Goal: Task Accomplishment & Management: Complete application form

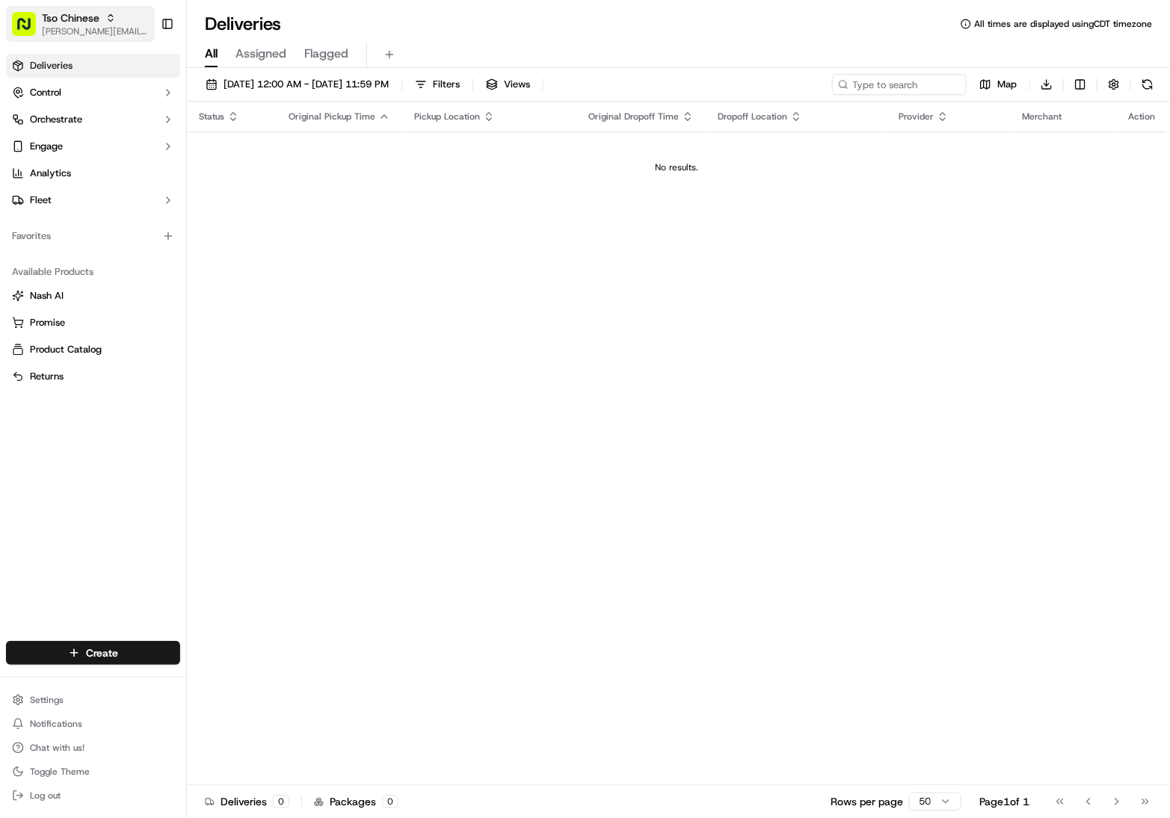
click at [108, 15] on icon "button" at bounding box center [110, 15] width 4 height 2
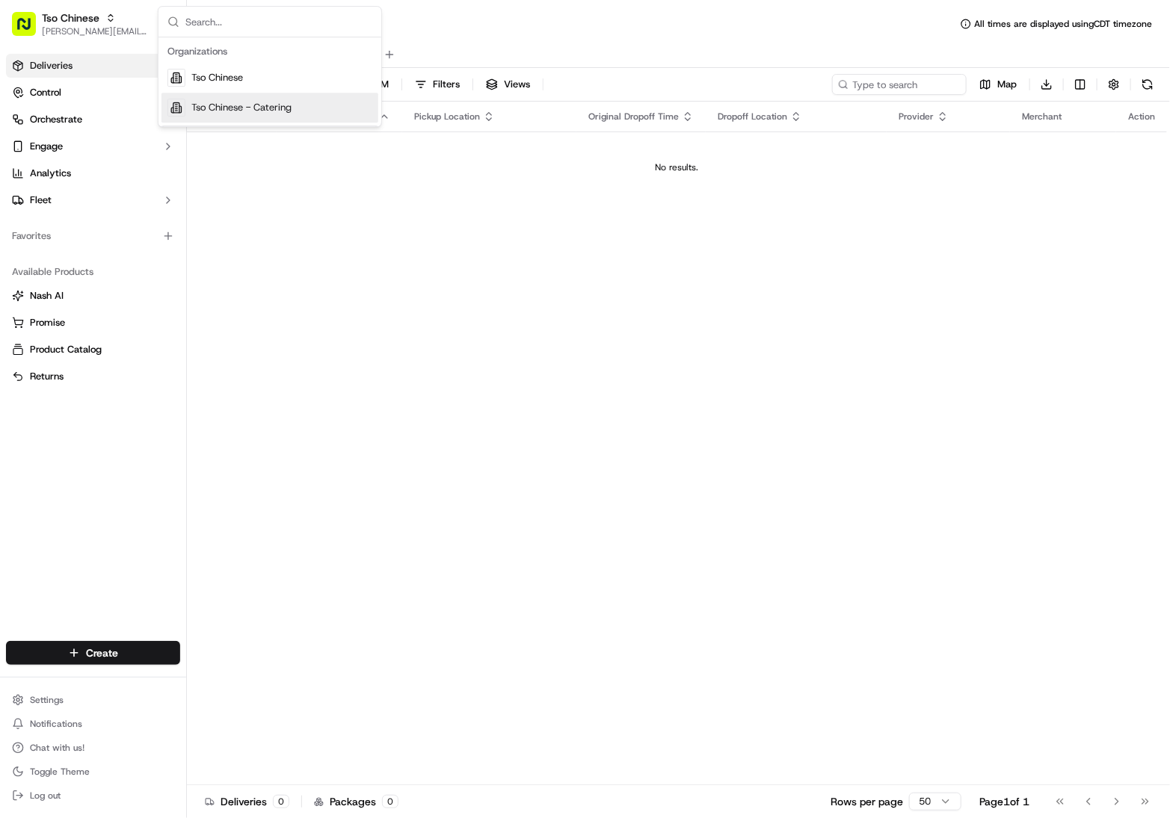
click at [220, 107] on span "Tso Chinese - Catering" at bounding box center [241, 107] width 100 height 13
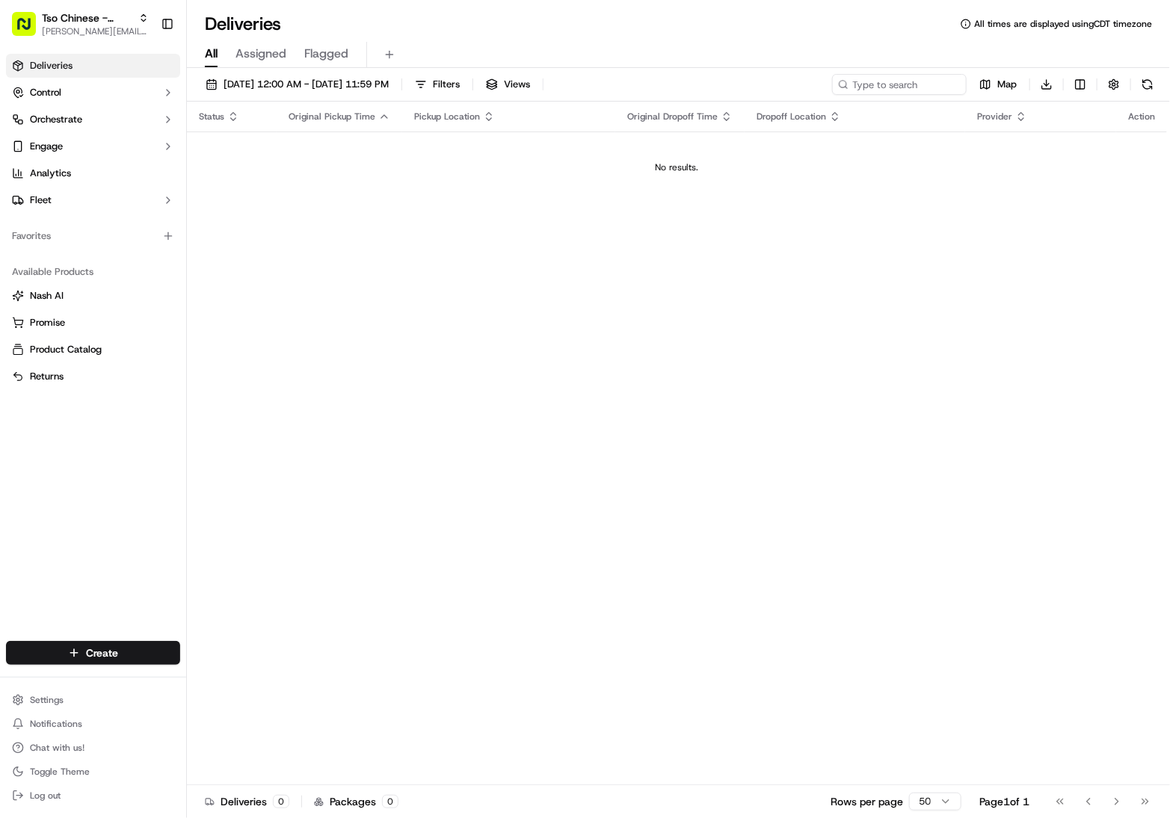
click at [1020, 120] on icon "button" at bounding box center [1021, 119] width 5 height 2
click at [593, 402] on div "Status Original Pickup Time Pickup Location Original Dropoff Time Dropoff Locat…" at bounding box center [677, 444] width 980 height 684
click at [99, 655] on html "Tso Chinese - Catering [EMAIL_ADDRESS][DOMAIN_NAME] Toggle Sidebar Deliveries C…" at bounding box center [585, 409] width 1170 height 818
click at [245, 685] on link "Delivery" at bounding box center [270, 680] width 167 height 27
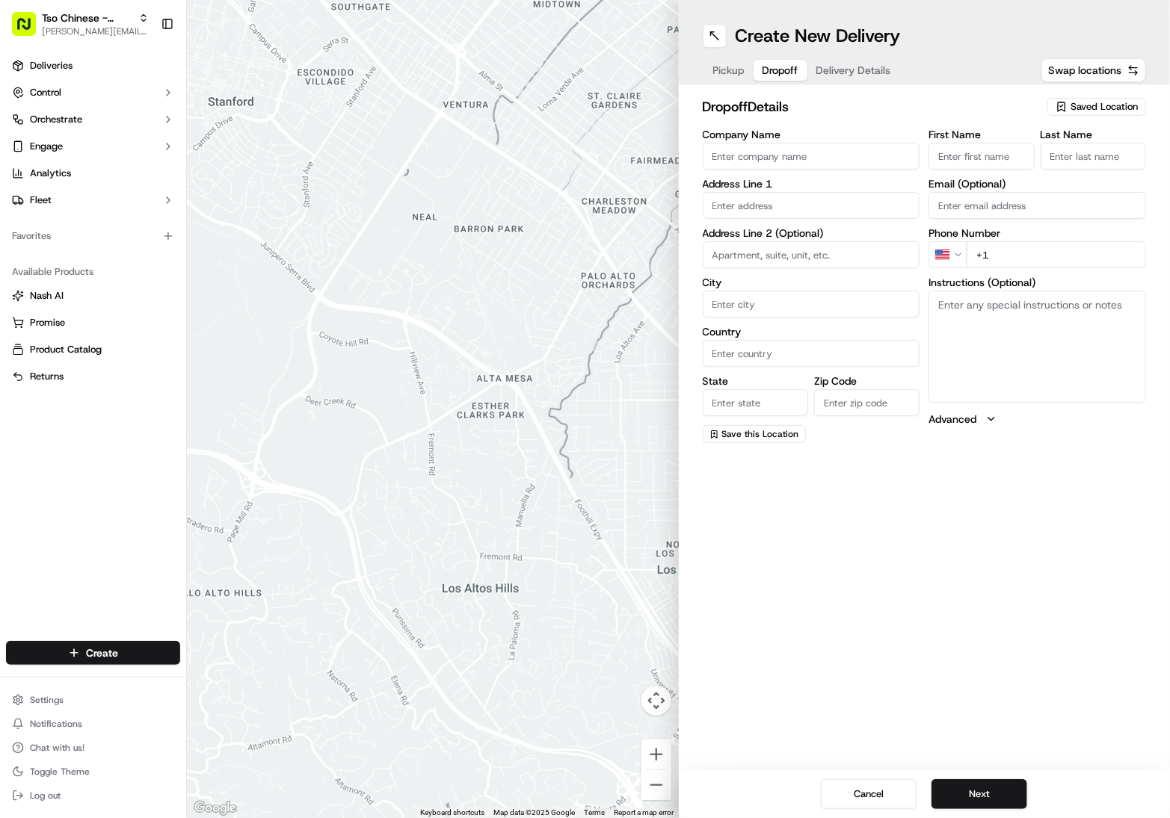
click at [770, 74] on span "Dropoff" at bounding box center [780, 70] width 36 height 15
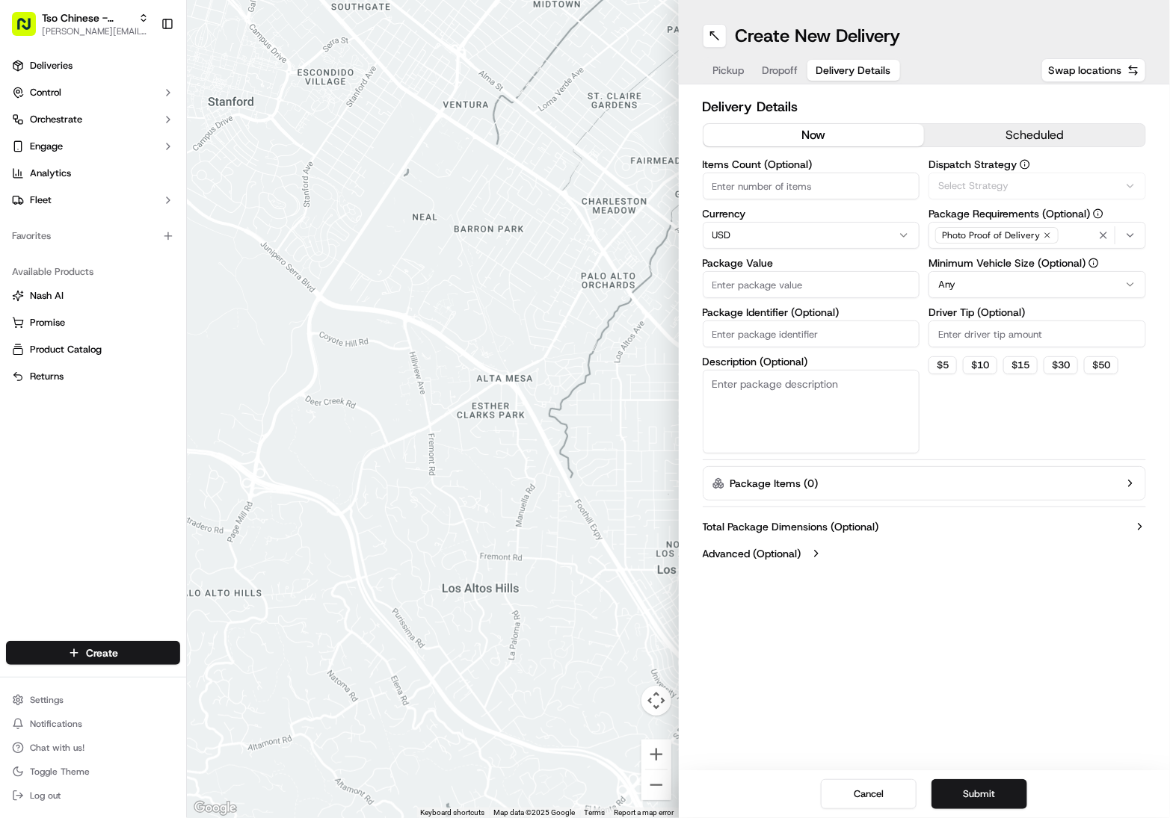
click at [848, 71] on span "Delivery Details" at bounding box center [853, 70] width 75 height 15
click at [1085, 183] on div "Select Strategy" at bounding box center [1037, 185] width 210 height 13
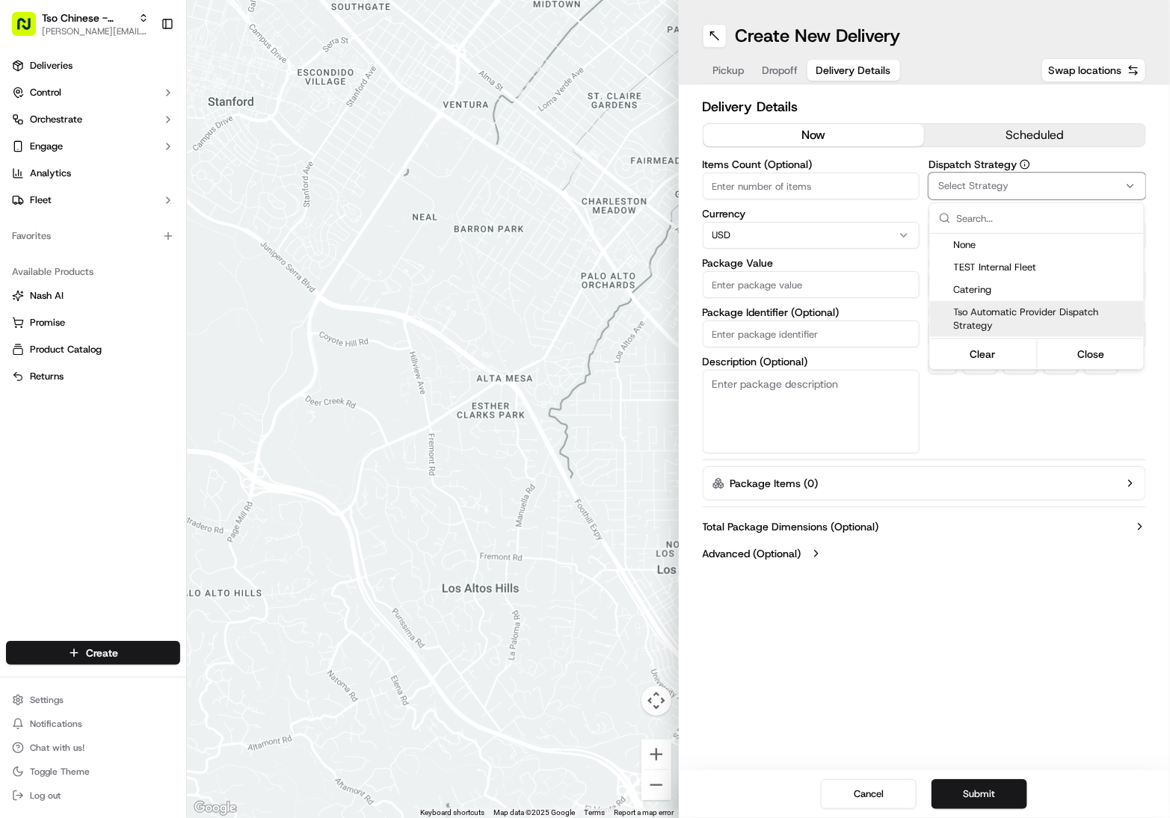
click at [995, 317] on span "Tso Automatic Provider Dispatch Strategy" at bounding box center [1046, 319] width 184 height 27
click at [1090, 359] on button "Close" at bounding box center [1091, 354] width 102 height 21
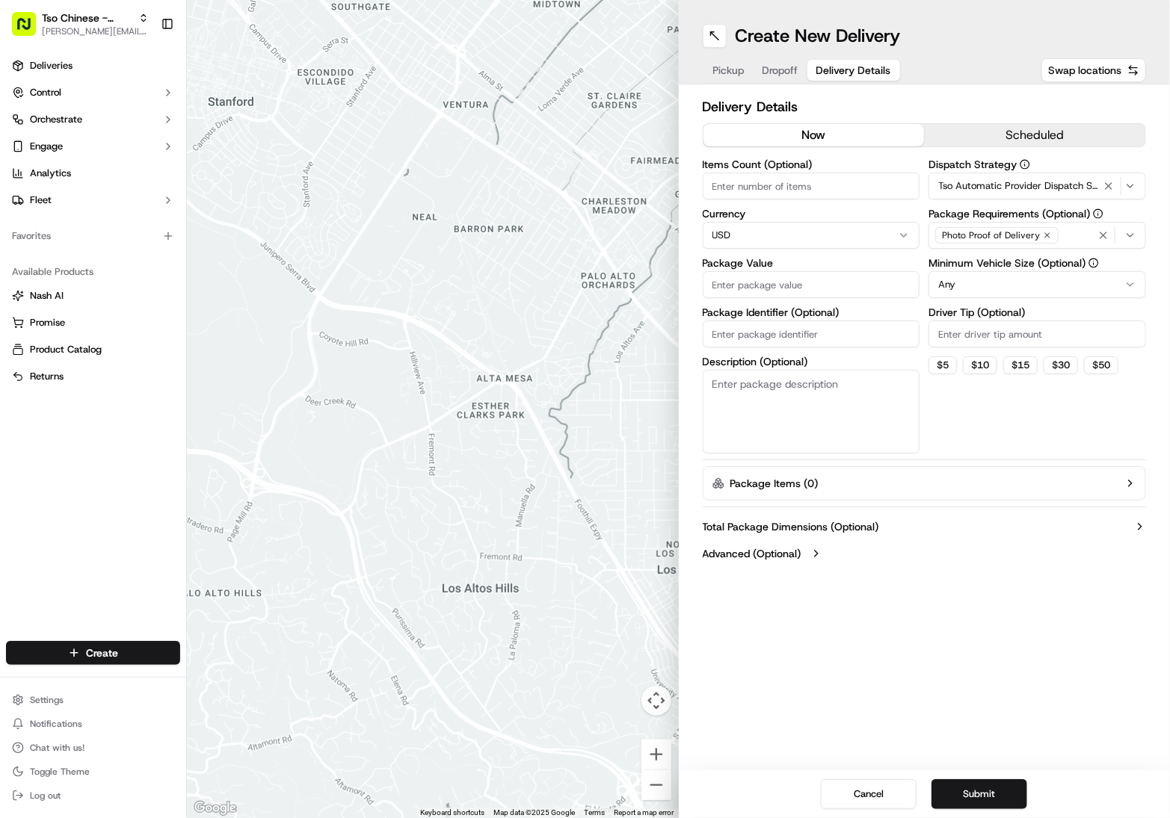
click at [1105, 184] on icon "button" at bounding box center [1108, 186] width 18 height 12
click at [1123, 185] on div "Select Strategy" at bounding box center [1037, 185] width 210 height 13
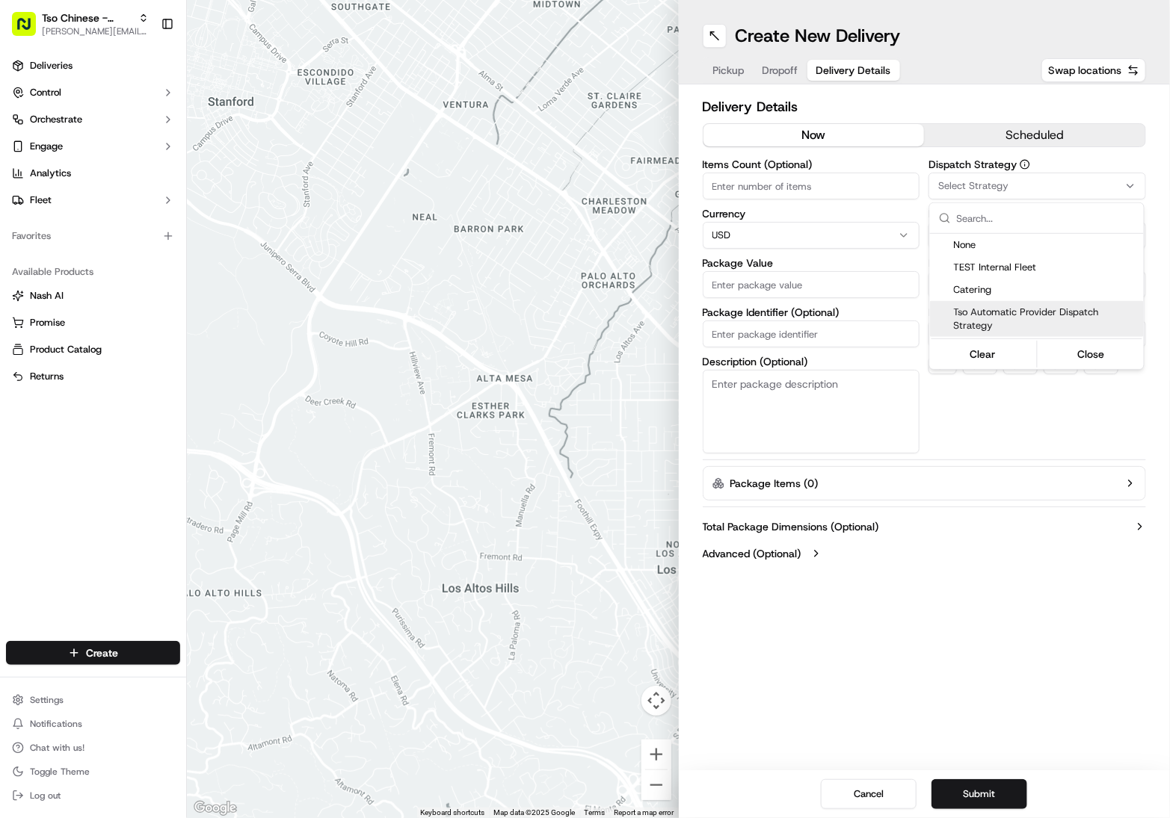
click at [887, 796] on html "Tso Chinese - Catering [EMAIL_ADDRESS][DOMAIN_NAME] Toggle Sidebar Deliveries C…" at bounding box center [585, 409] width 1170 height 818
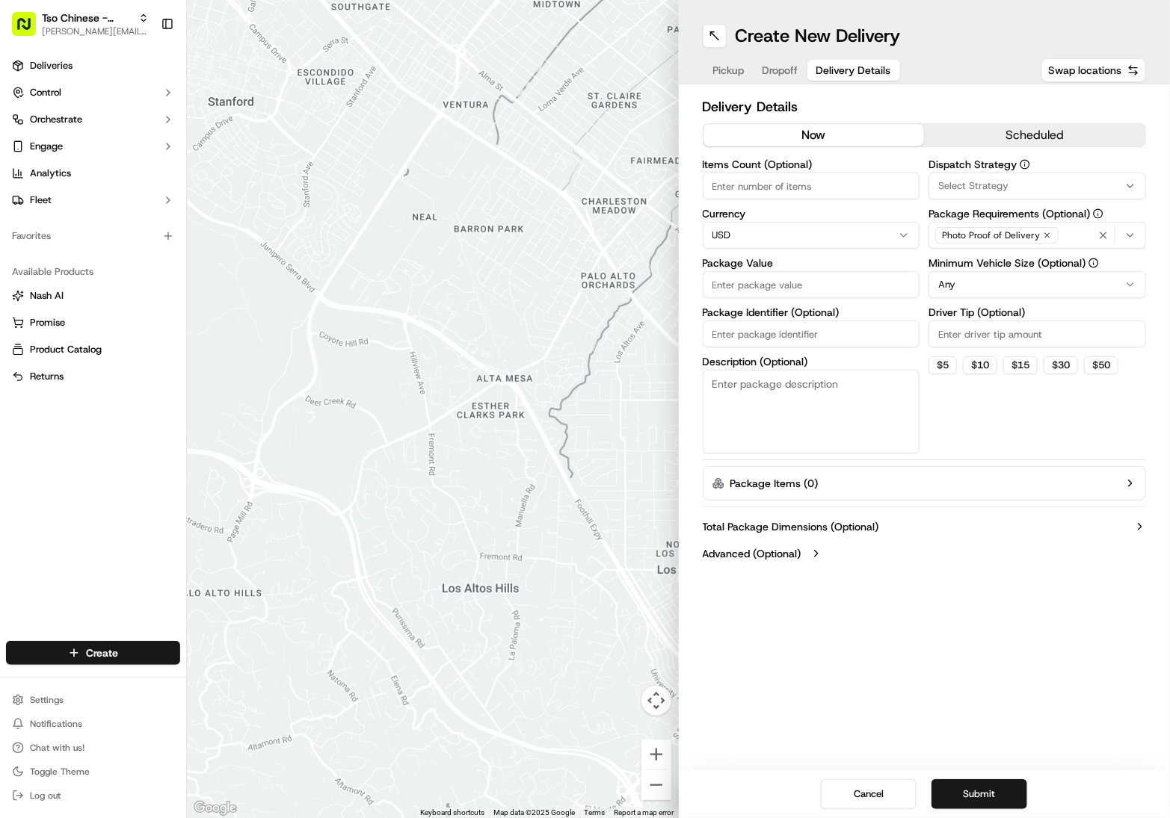
click at [887, 796] on button "Cancel" at bounding box center [869, 794] width 96 height 30
